Goal: Task Accomplishment & Management: Manage account settings

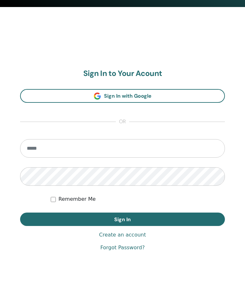
scroll to position [299, 0]
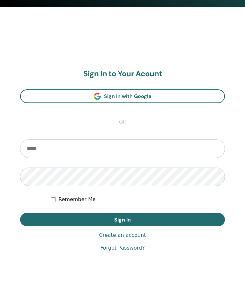
click at [64, 151] on input "email" at bounding box center [122, 149] width 205 height 19
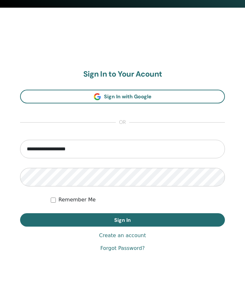
type input "**********"
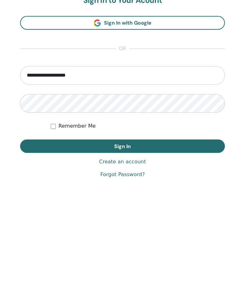
click at [174, 213] on button "Sign In" at bounding box center [122, 219] width 205 height 13
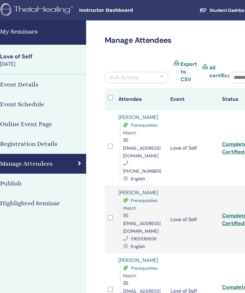
scroll to position [0, 138]
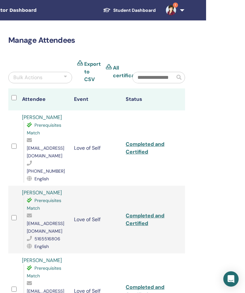
click at [184, 14] on link "1" at bounding box center [174, 10] width 26 height 20
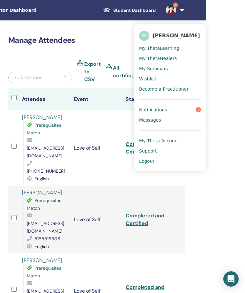
click at [187, 111] on link "Notifications 1" at bounding box center [170, 110] width 62 height 10
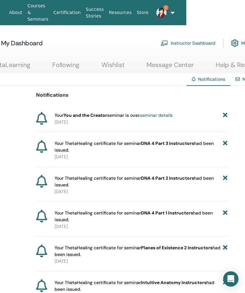
scroll to position [0, 60]
click at [226, 114] on icon at bounding box center [225, 115] width 4 height 7
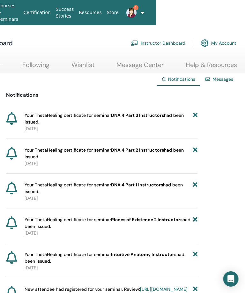
scroll to position [0, 98]
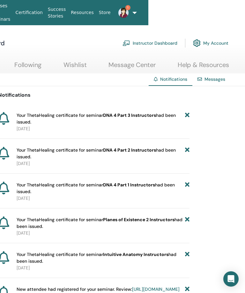
click at [129, 12] on link "1" at bounding box center [121, 13] width 16 height 20
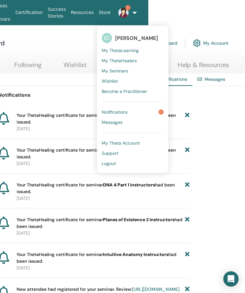
click at [118, 161] on link "Logout" at bounding box center [133, 163] width 62 height 10
